Goal: Task Accomplishment & Management: Complete application form

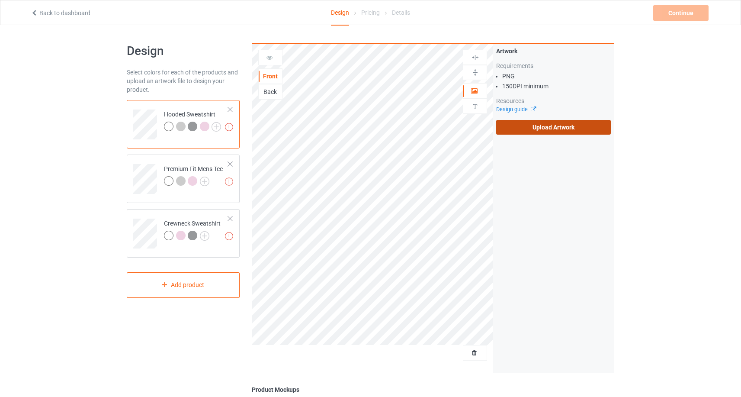
click at [529, 132] on label "Upload Artwork" at bounding box center [553, 127] width 115 height 15
click at [0, 0] on input "Upload Artwork" at bounding box center [0, 0] width 0 height 0
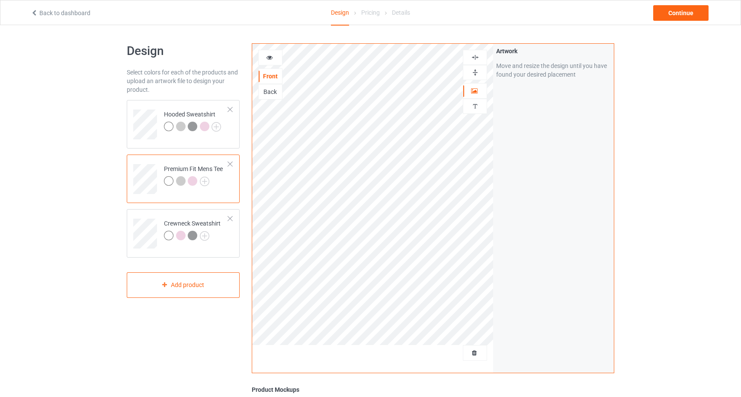
click at [277, 56] on div at bounding box center [270, 57] width 23 height 9
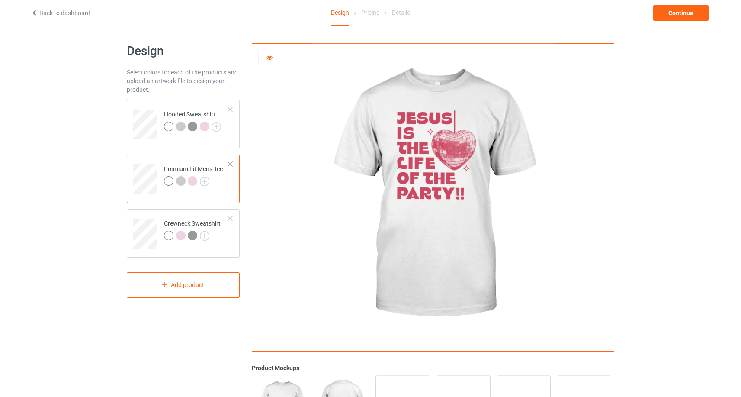
click at [190, 180] on div at bounding box center [193, 181] width 10 height 10
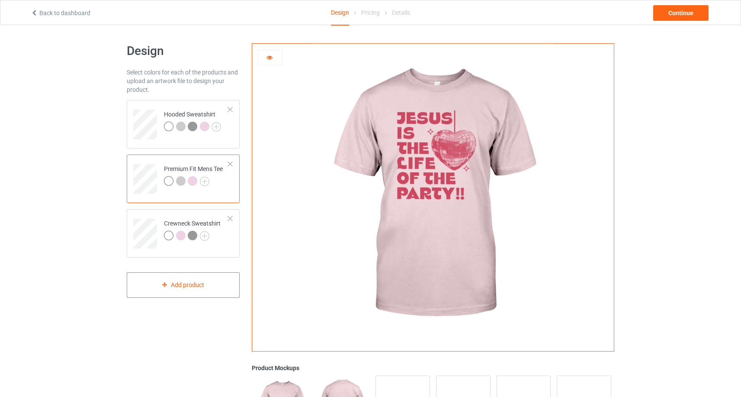
click at [194, 183] on div at bounding box center [193, 181] width 10 height 10
click at [196, 179] on div at bounding box center [193, 181] width 10 height 10
click at [181, 181] on div at bounding box center [181, 181] width 10 height 10
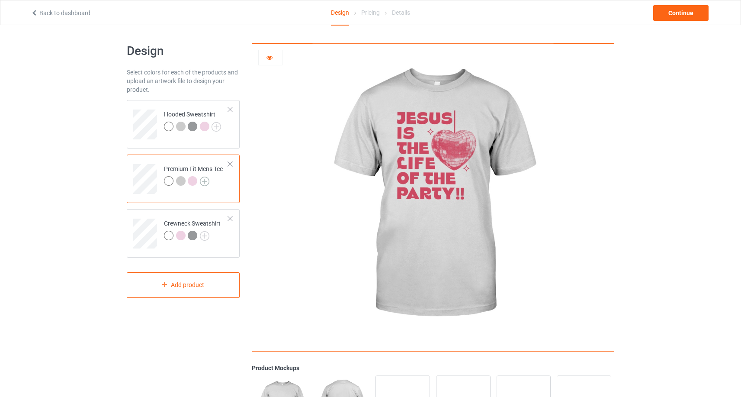
click at [204, 182] on img at bounding box center [205, 182] width 10 height 10
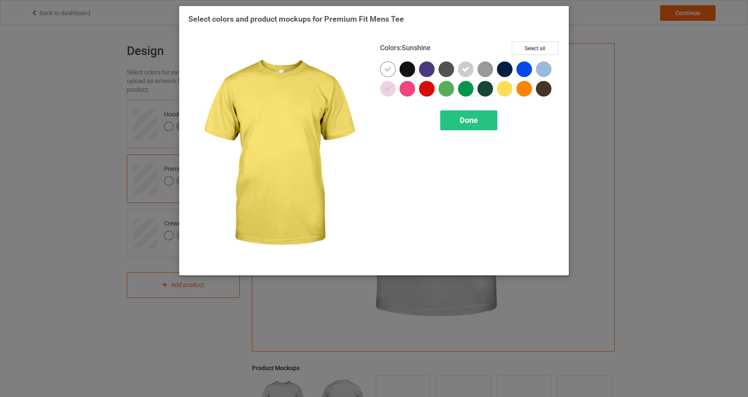
click at [506, 91] on div at bounding box center [505, 89] width 16 height 16
click at [478, 119] on div "Done" at bounding box center [468, 120] width 57 height 20
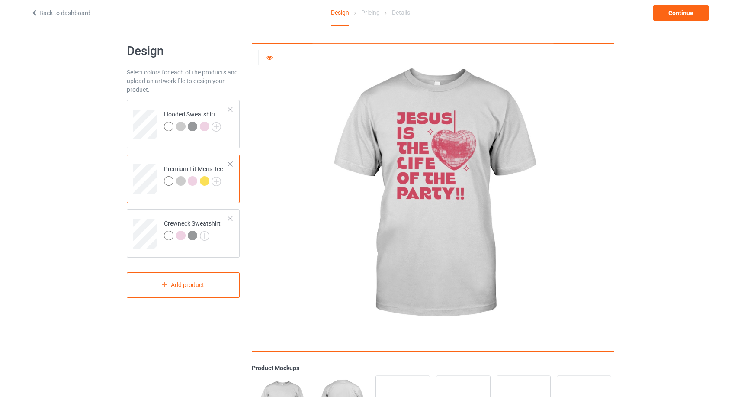
click at [206, 181] on div at bounding box center [205, 181] width 10 height 10
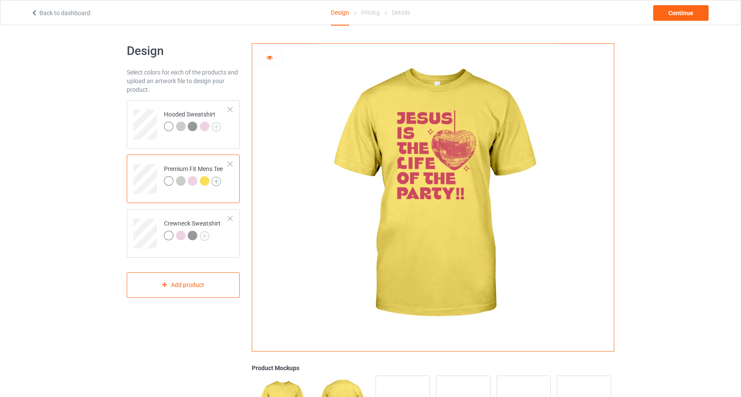
click at [220, 182] on img at bounding box center [217, 182] width 10 height 10
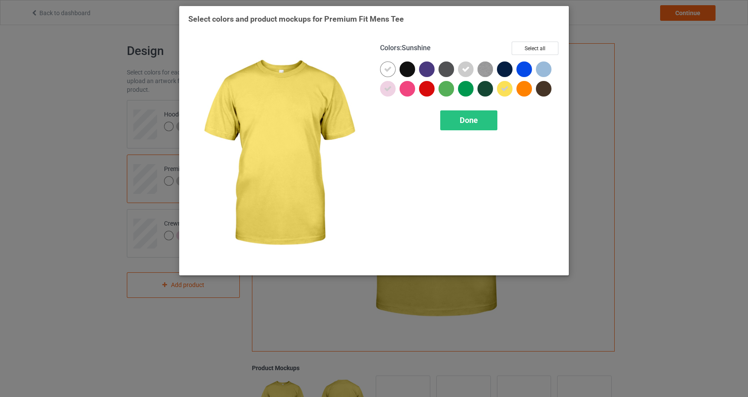
click at [507, 87] on icon at bounding box center [505, 89] width 8 height 8
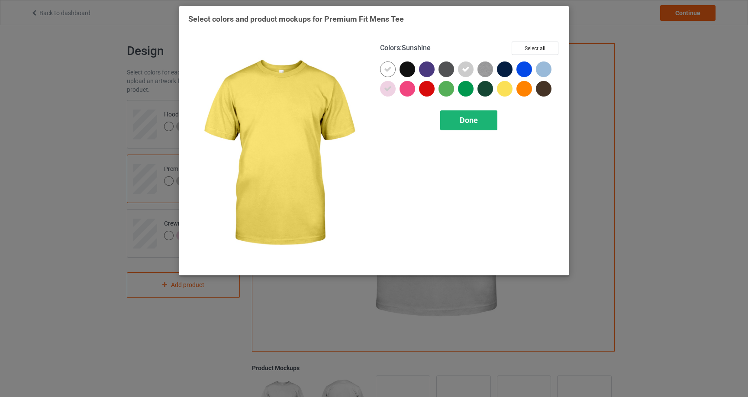
click at [476, 119] on span "Done" at bounding box center [469, 120] width 18 height 9
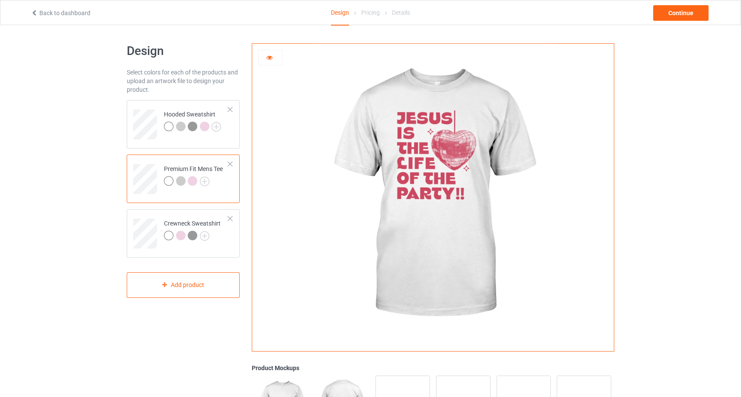
click at [269, 61] on div at bounding box center [270, 57] width 23 height 9
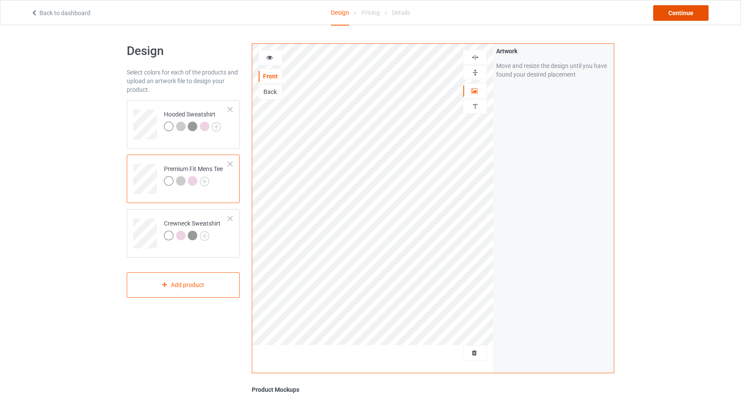
click at [681, 14] on div "Continue" at bounding box center [681, 13] width 55 height 16
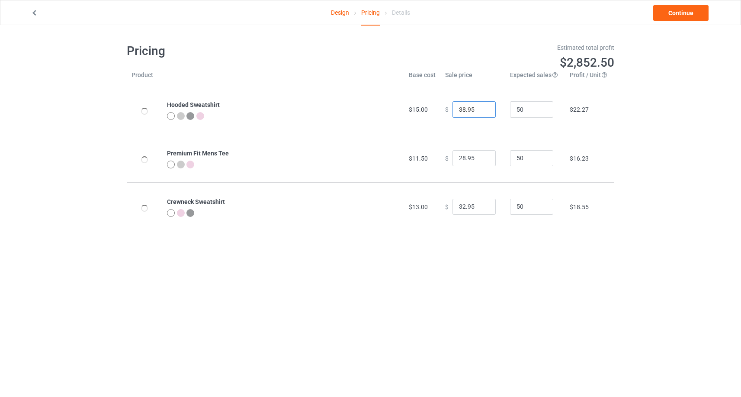
click at [458, 111] on input "38.95" at bounding box center [474, 109] width 43 height 16
type input "37.95"
click at [461, 158] on input "28.95" at bounding box center [474, 158] width 43 height 16
type input "23.95"
click at [458, 207] on input "32.95" at bounding box center [474, 207] width 43 height 16
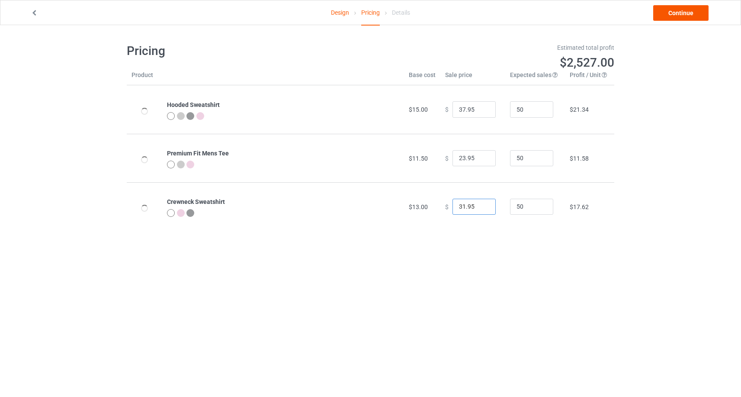
type input "31.95"
click at [688, 16] on link "Continue" at bounding box center [681, 13] width 55 height 16
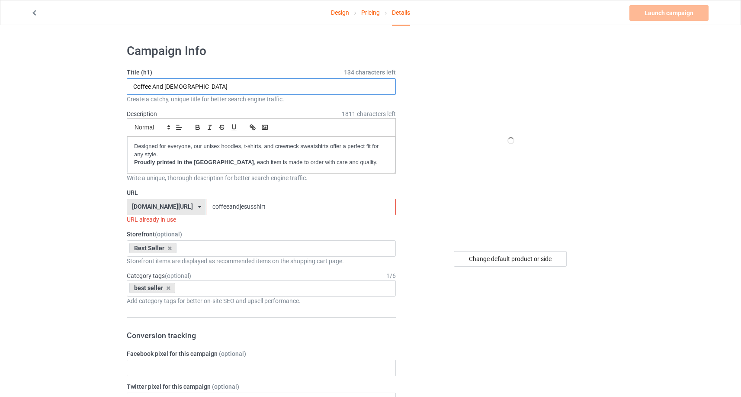
drag, startPoint x: 237, startPoint y: 88, endPoint x: 129, endPoint y: 90, distance: 107.8
click at [129, 90] on input "Coffee And [DEMOGRAPHIC_DATA]" at bounding box center [261, 86] width 269 height 16
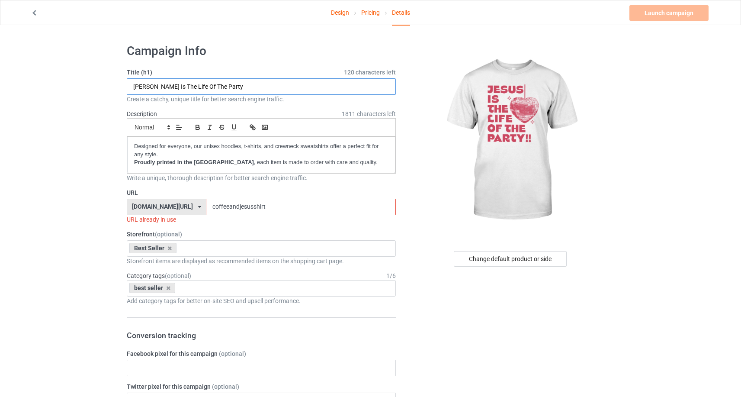
drag, startPoint x: 229, startPoint y: 90, endPoint x: 109, endPoint y: 85, distance: 119.6
type input "[PERSON_NAME] Is The Life Of The Party"
drag, startPoint x: 307, startPoint y: 208, endPoint x: 223, endPoint y: 209, distance: 84.4
click at [223, 209] on div "[DOMAIN_NAME][URL] [DOMAIN_NAME][URL] [DOMAIN_NAME][URL] [DOMAIN_NAME][URL] 5ca…" at bounding box center [261, 207] width 269 height 16
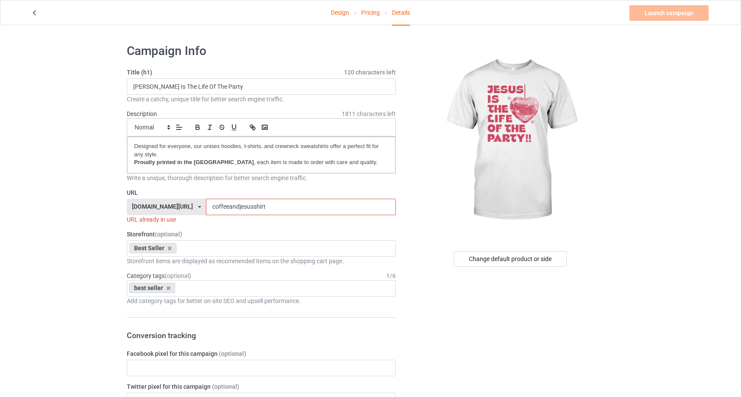
paste input "[PERSON_NAME] Is The Life Of The Party"
click at [260, 208] on input "[PERSON_NAME] Is The Life Of The Party" at bounding box center [301, 207] width 190 height 16
click at [267, 209] on input "[DEMOGRAPHIC_DATA] The Life Of The Party" at bounding box center [301, 207] width 190 height 16
click at [265, 207] on input "[DEMOGRAPHIC_DATA] The Life Of The Party" at bounding box center [301, 207] width 190 height 16
click at [274, 209] on input "[DEMOGRAPHIC_DATA] Life Of The Party" at bounding box center [301, 207] width 190 height 16
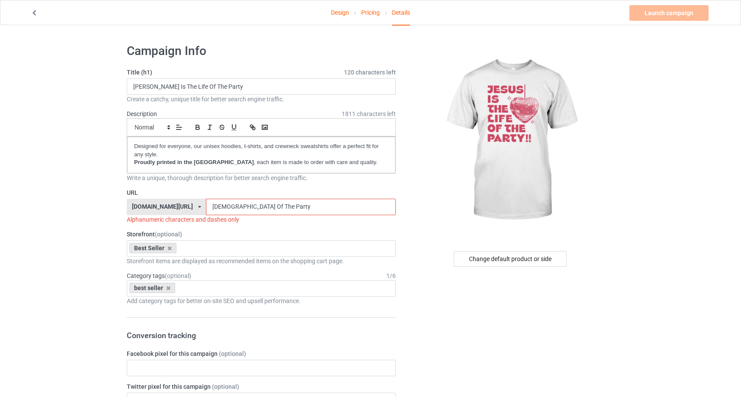
click at [286, 209] on input "[DEMOGRAPHIC_DATA] Of The Party" at bounding box center [301, 207] width 190 height 16
click at [292, 208] on input "[DEMOGRAPHIC_DATA] The Party" at bounding box center [301, 207] width 190 height 16
drag, startPoint x: 301, startPoint y: 208, endPoint x: 356, endPoint y: 197, distance: 55.9
click at [301, 208] on input "JesusIsTheLifeOfThe Party" at bounding box center [301, 207] width 190 height 16
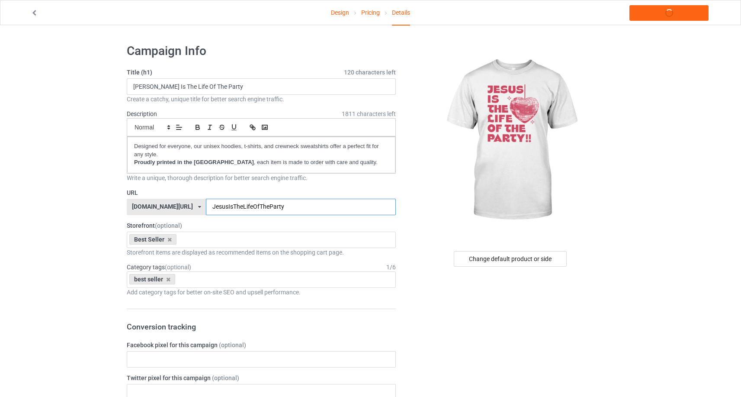
click at [325, 204] on input "JesusIsTheLifeOfTheParty" at bounding box center [301, 207] width 190 height 16
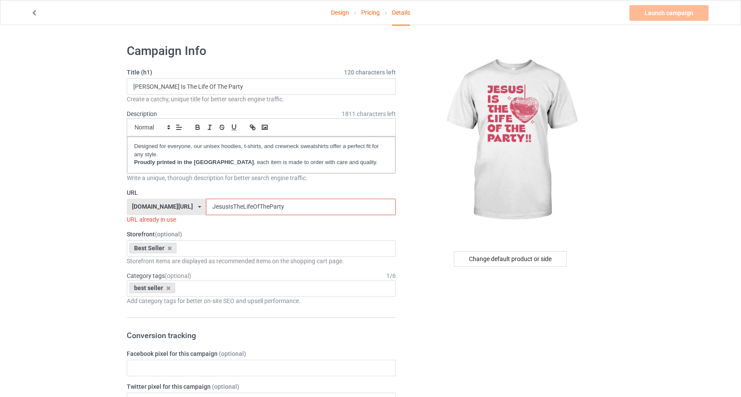
click at [284, 207] on input "JesusIsTheLifeOfTheParty" at bounding box center [301, 207] width 190 height 16
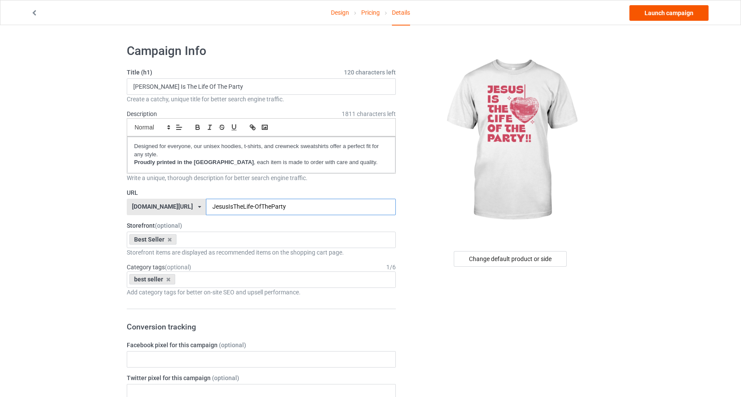
type input "JesusIsTheLife-OfTheParty"
click at [667, 14] on link "Launch campaign" at bounding box center [669, 13] width 79 height 16
